Goal: Navigation & Orientation: Find specific page/section

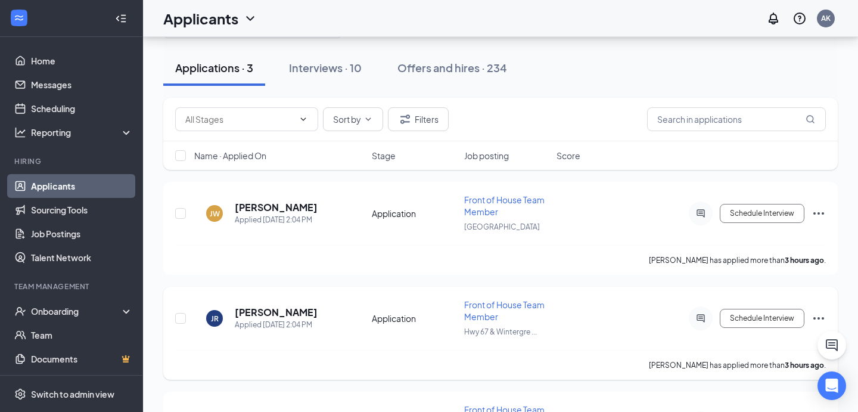
scroll to position [62, 0]
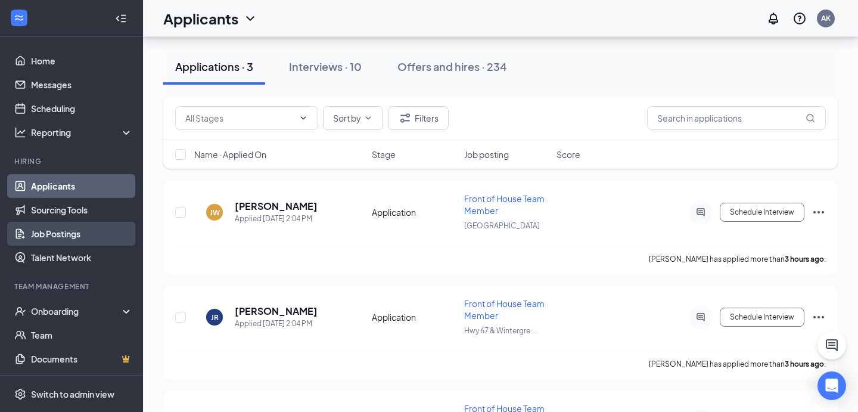
click at [83, 235] on link "Job Postings" at bounding box center [82, 234] width 102 height 24
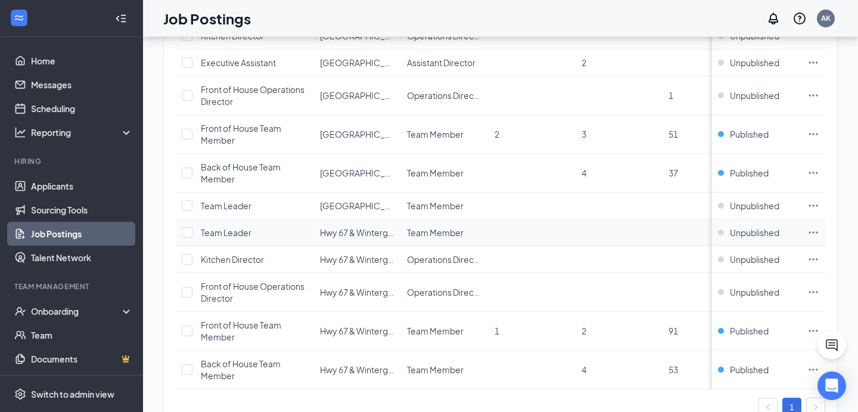
scroll to position [182, 0]
click at [45, 188] on link "Applicants" at bounding box center [82, 186] width 102 height 24
